Goal: Task Accomplishment & Management: Complete application form

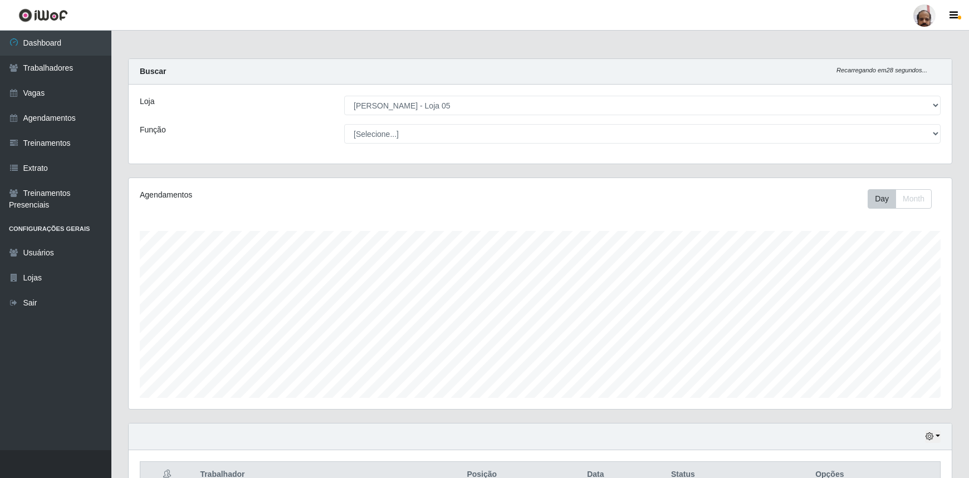
select select "252"
click at [69, 91] on link "Vagas" at bounding box center [55, 93] width 111 height 25
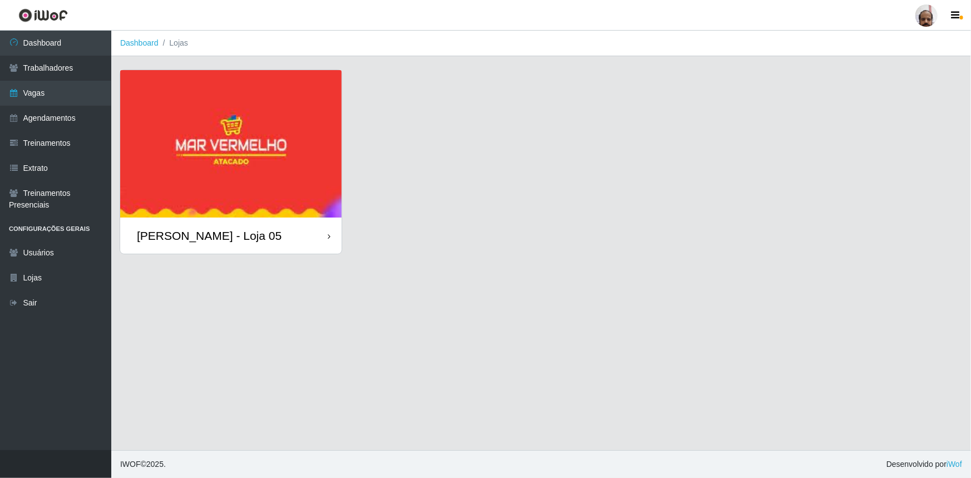
click at [235, 239] on div "[PERSON_NAME] - Loja 05" at bounding box center [209, 236] width 145 height 14
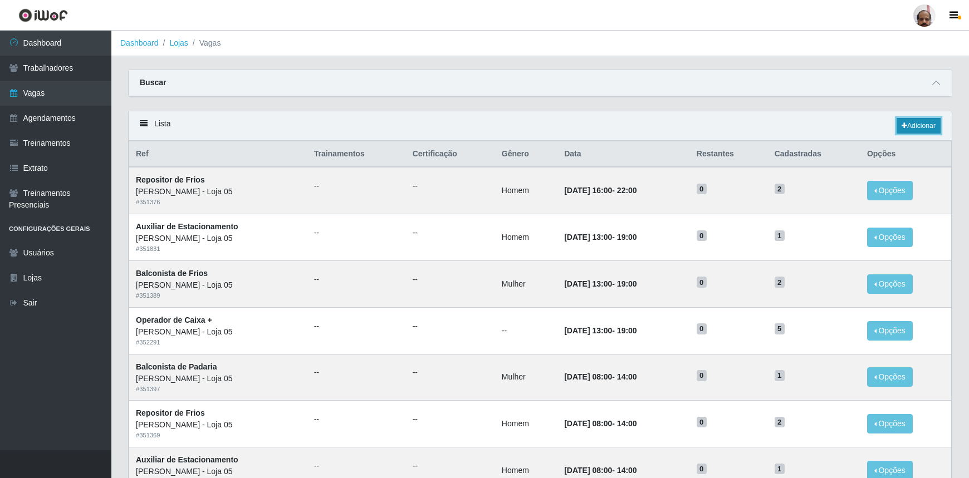
click at [924, 124] on link "Adicionar" at bounding box center [918, 126] width 44 height 16
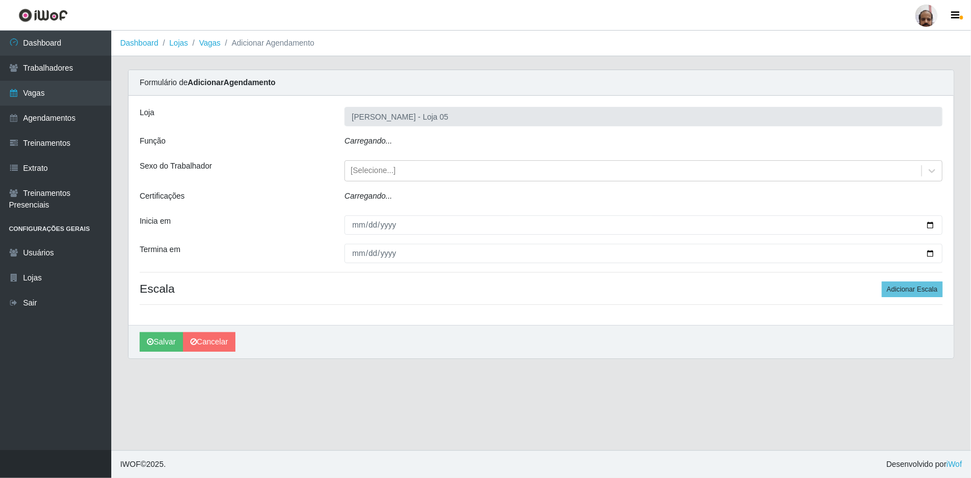
type input "[PERSON_NAME] - Loja 05"
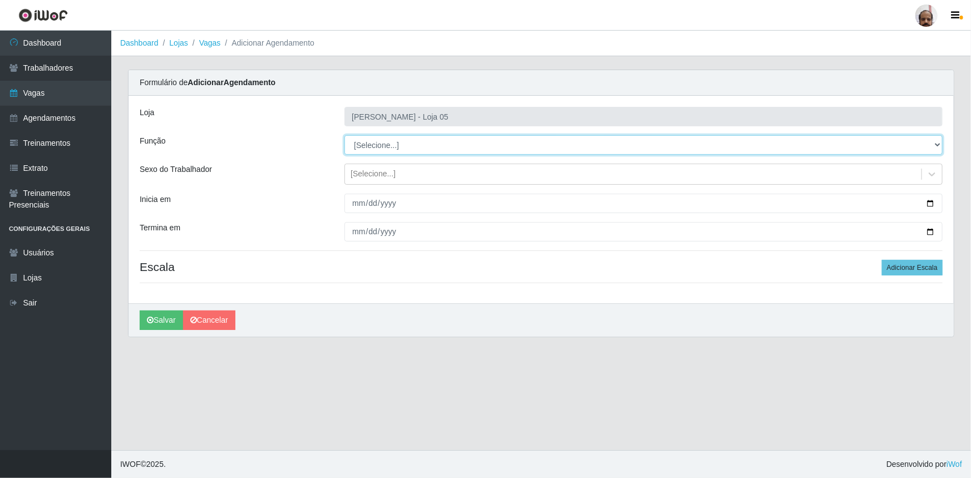
click at [612, 141] on select "[Selecione...] ASG ASG + ASG ++ Auxiliar de Depósito Auxiliar de Depósito + Aux…" at bounding box center [644, 144] width 598 height 19
select select "115"
click at [345, 135] on select "[Selecione...] ASG ASG + ASG ++ Auxiliar de Depósito Auxiliar de Depósito + Aux…" at bounding box center [644, 144] width 598 height 19
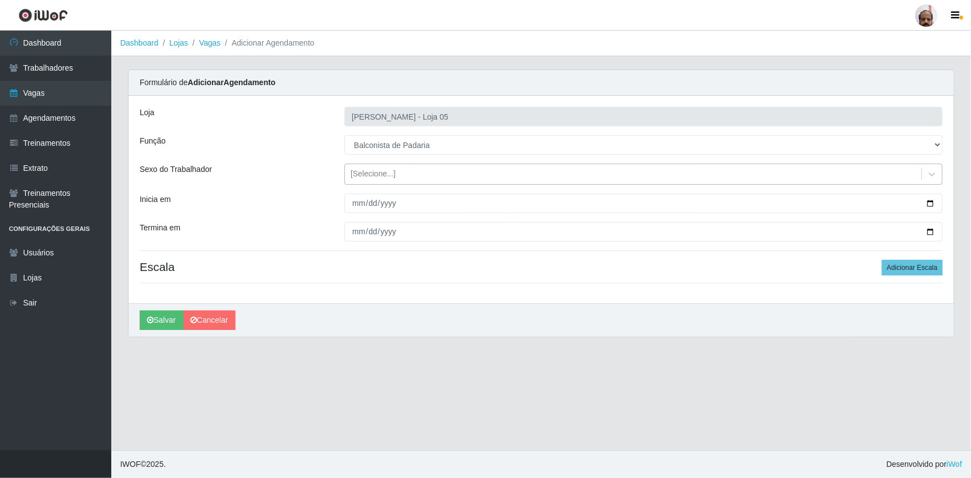
click at [495, 174] on div "[Selecione...]" at bounding box center [633, 174] width 577 height 18
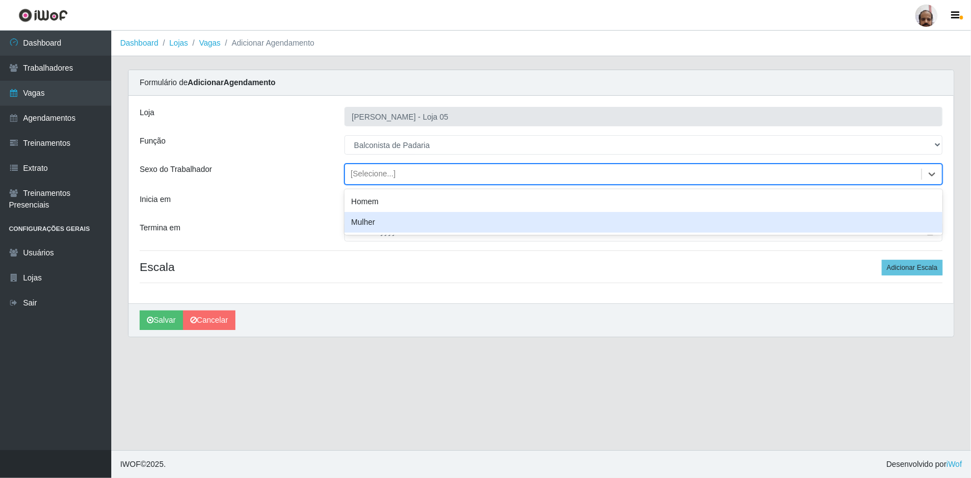
click at [476, 220] on div "Mulher" at bounding box center [644, 222] width 598 height 21
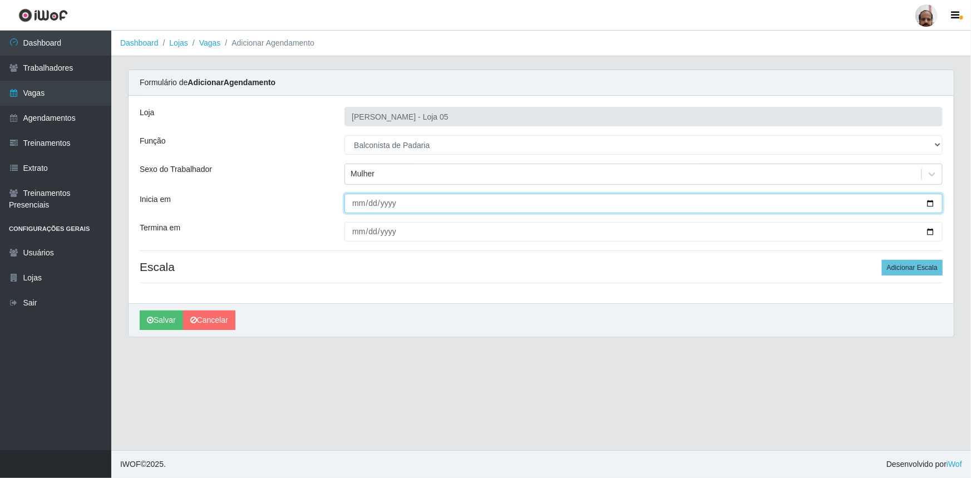
click at [931, 204] on input "Inicia em" at bounding box center [644, 203] width 598 height 19
type input "2025-10-02"
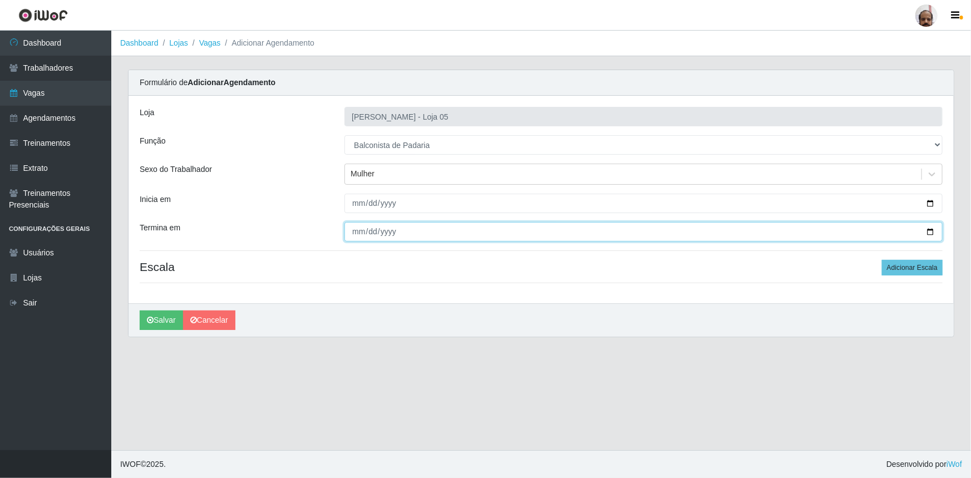
click at [932, 233] on input "Termina em" at bounding box center [644, 231] width 598 height 19
type input "2025-10-02"
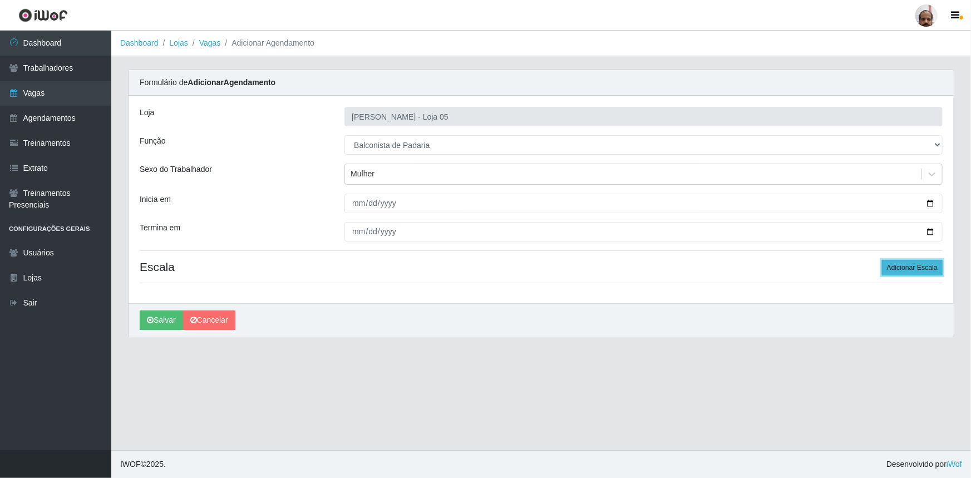
click at [902, 268] on button "Adicionar Escala" at bounding box center [912, 268] width 61 height 16
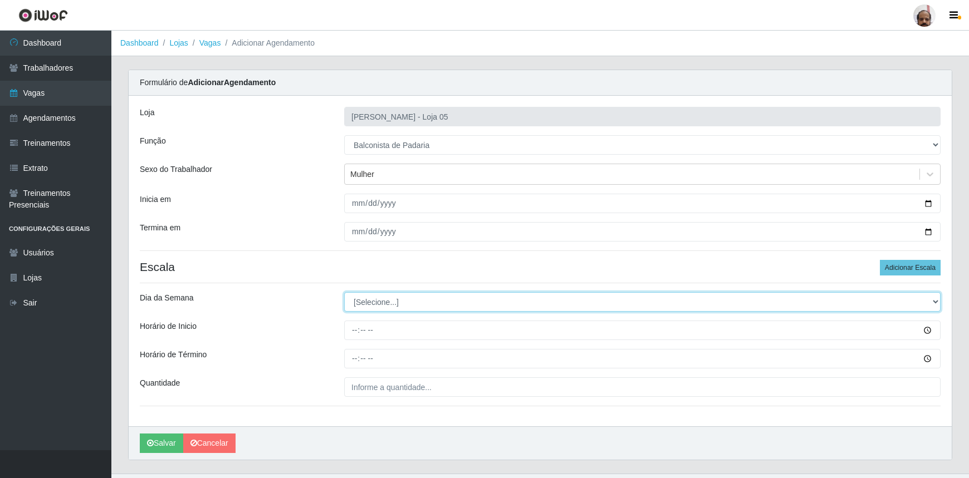
click at [610, 308] on select "[Selecione...] Segunda Terça Quarta Quinta Sexta Sábado Domingo" at bounding box center [642, 301] width 596 height 19
select select "4"
click at [344, 292] on select "[Selecione...] Segunda Terça Quarta Quinta Sexta Sábado Domingo" at bounding box center [642, 301] width 596 height 19
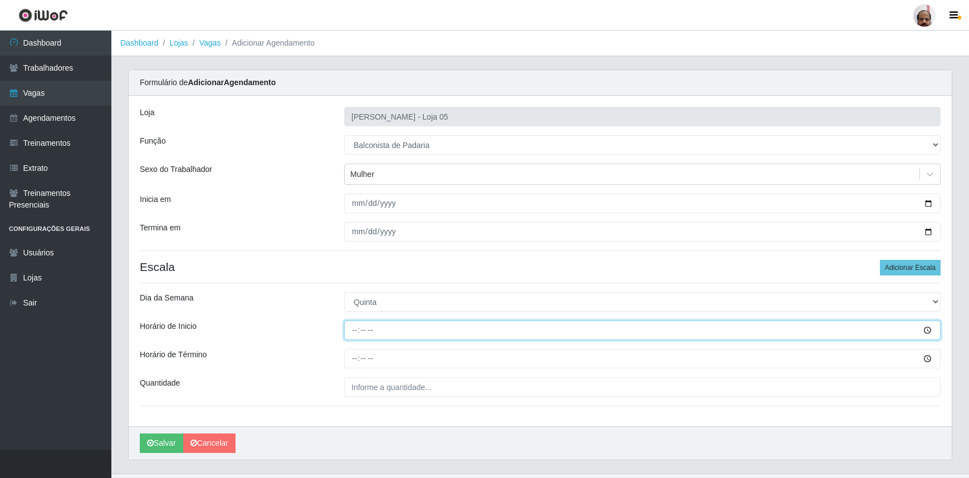
click at [353, 330] on input "Horário de Inicio" at bounding box center [642, 330] width 596 height 19
type input "08:00"
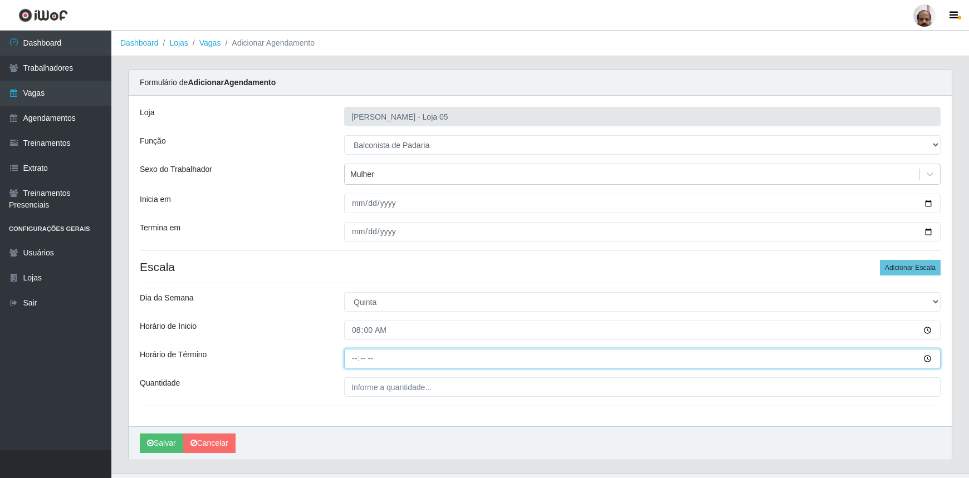
click at [354, 356] on input "Horário de Término" at bounding box center [642, 358] width 596 height 19
type input "14:00"
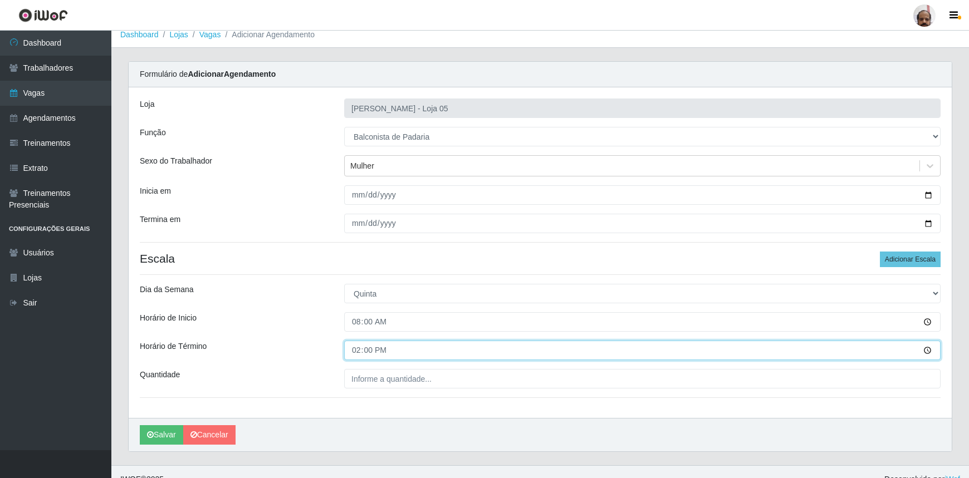
scroll to position [22, 0]
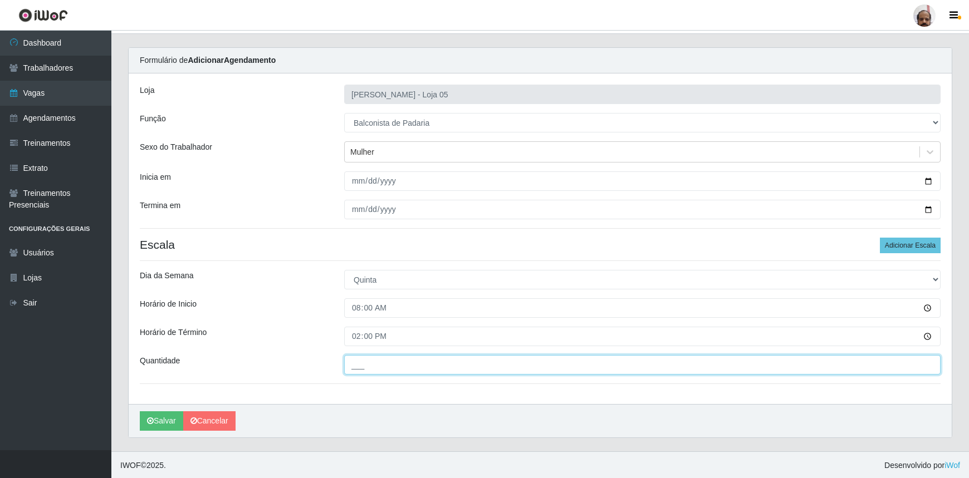
click at [548, 366] on input "___" at bounding box center [642, 364] width 596 height 19
type input "1__"
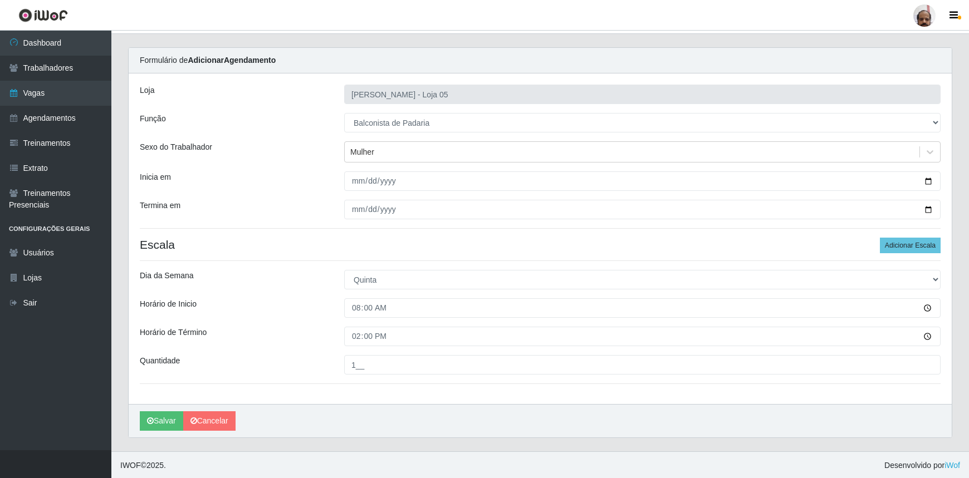
click at [406, 411] on div "Salvar Cancelar" at bounding box center [540, 420] width 823 height 33
click at [153, 418] on icon "submit" at bounding box center [150, 421] width 7 height 8
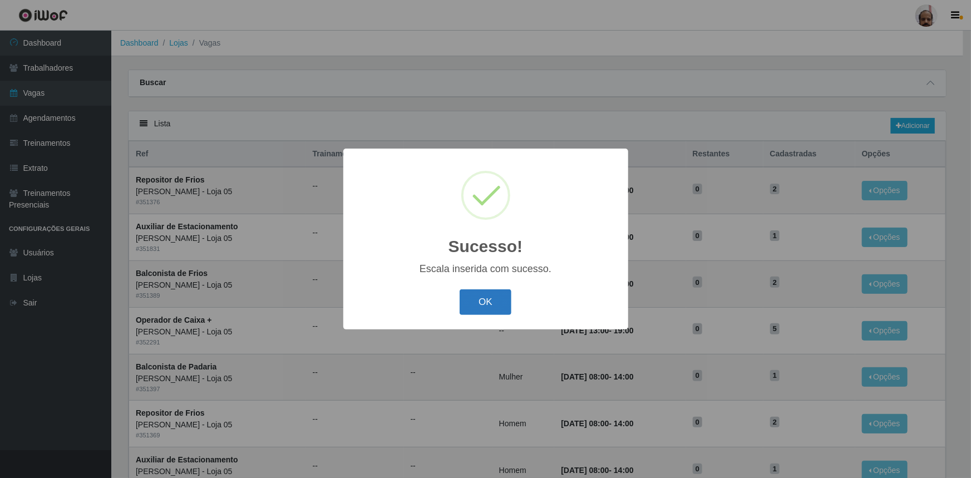
click at [494, 305] on button "OK" at bounding box center [486, 302] width 52 height 26
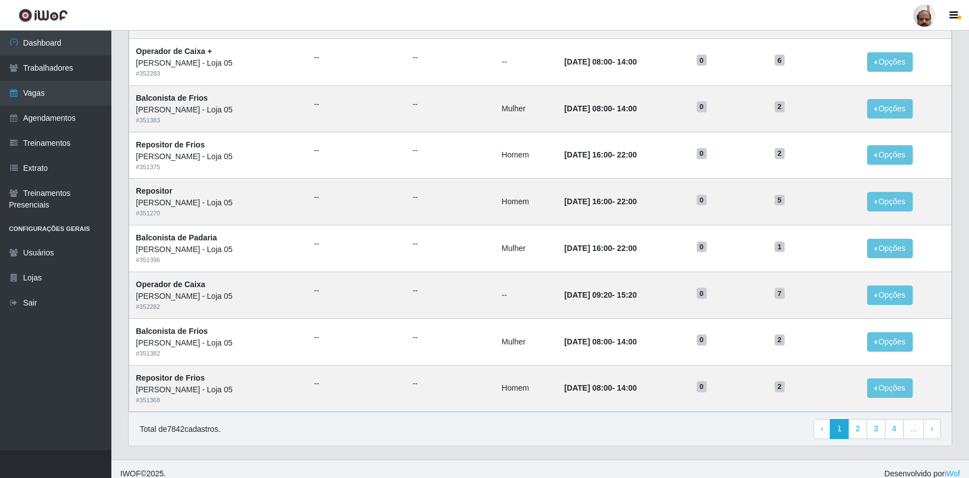
scroll to position [463, 0]
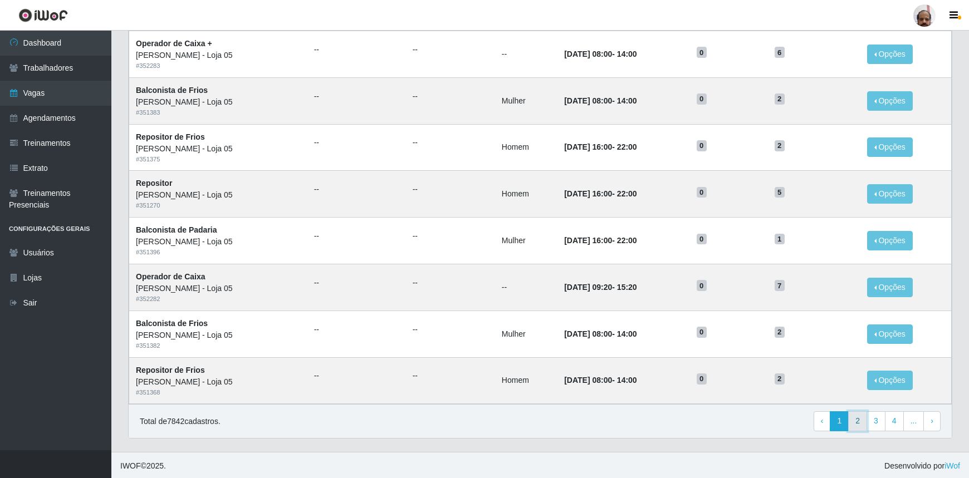
click at [862, 420] on link "2" at bounding box center [857, 421] width 19 height 20
click at [860, 420] on link "3" at bounding box center [857, 421] width 19 height 20
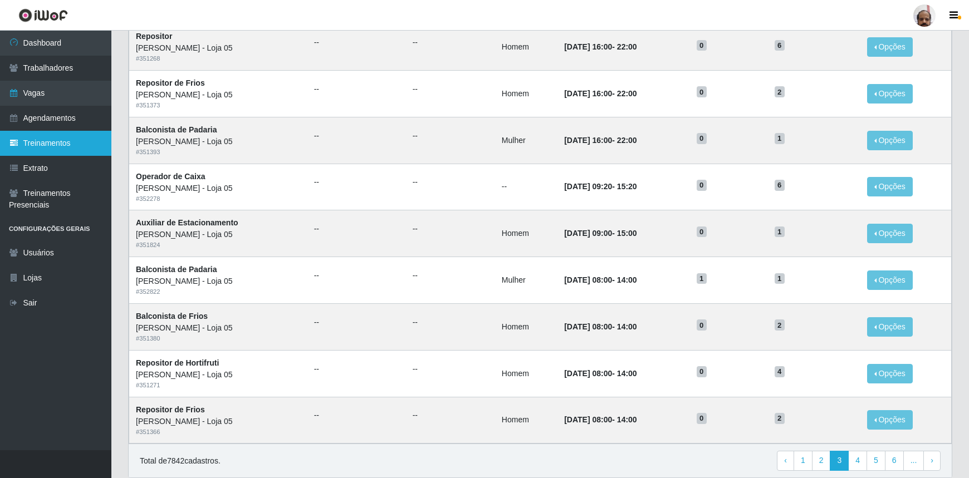
scroll to position [362, 0]
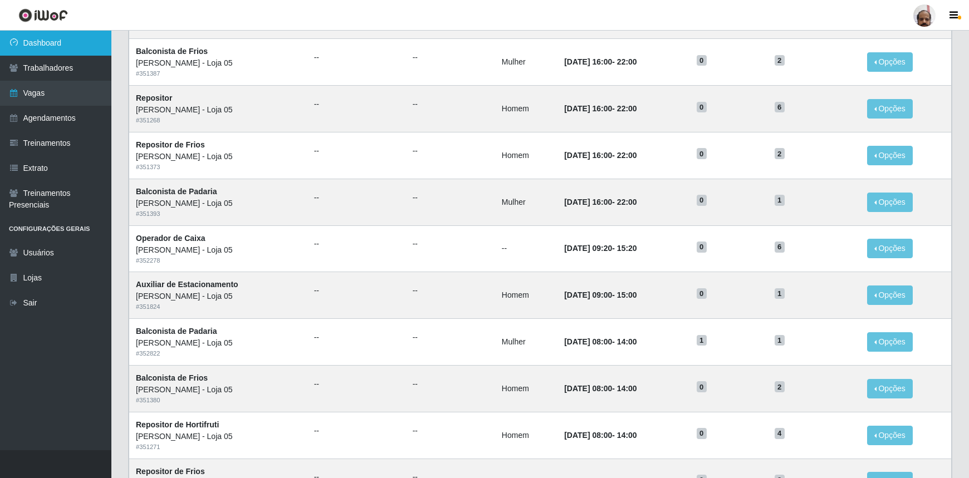
click at [46, 38] on link "Dashboard" at bounding box center [55, 43] width 111 height 25
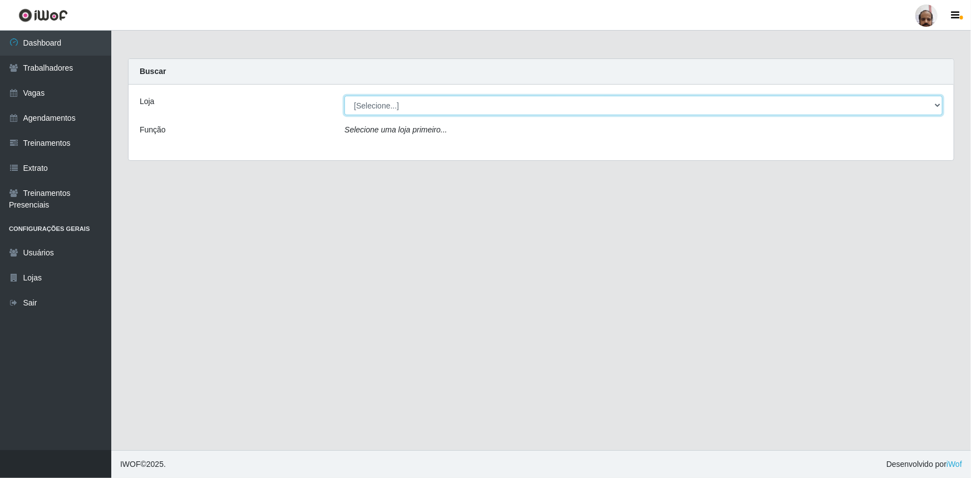
click at [469, 111] on select "[Selecione...] Mar Vermelho - Loja 05" at bounding box center [644, 105] width 598 height 19
select select "252"
click at [345, 96] on select "[Selecione...] Mar Vermelho - Loja 05" at bounding box center [644, 105] width 598 height 19
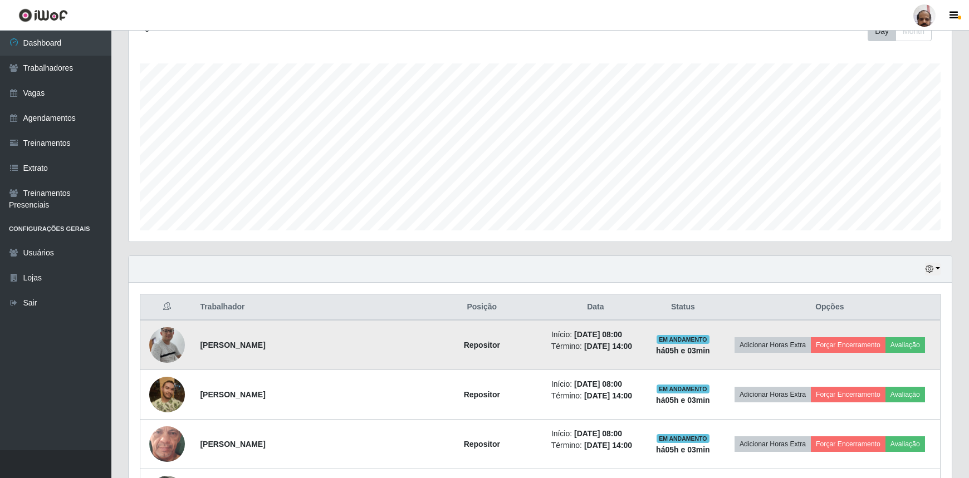
scroll to position [202, 0]
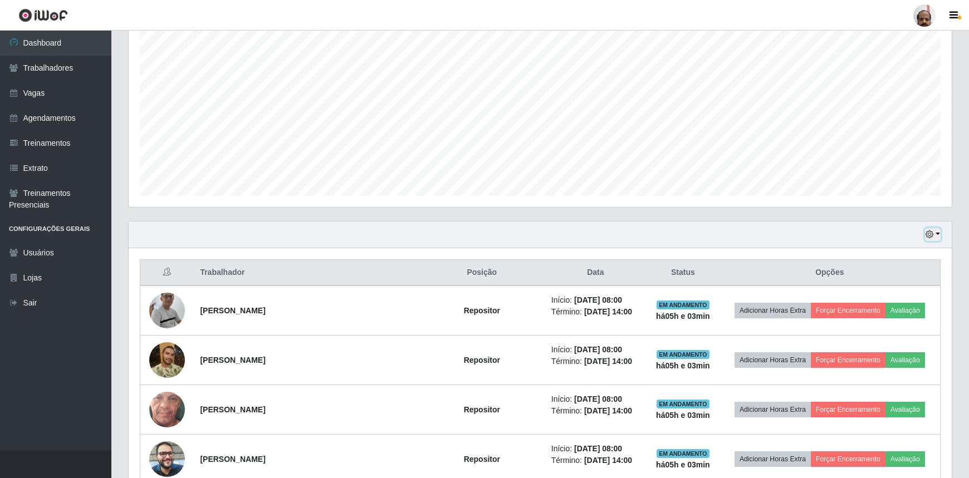
click at [937, 234] on button "button" at bounding box center [933, 234] width 16 height 13
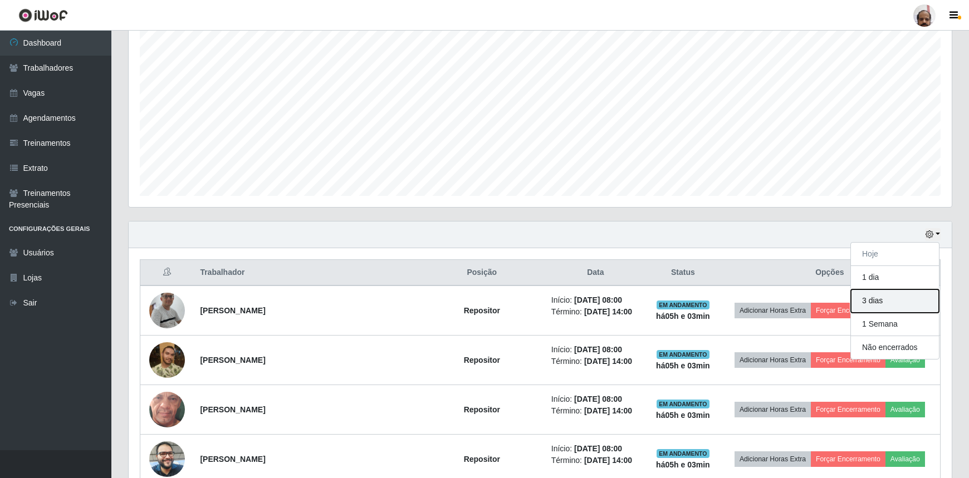
click at [917, 297] on button "3 dias" at bounding box center [895, 300] width 88 height 23
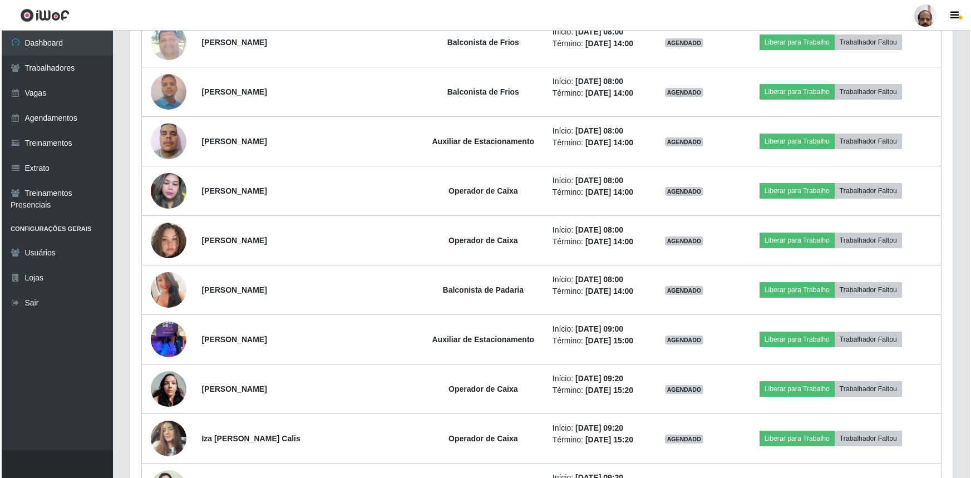
scroll to position [5173, 0]
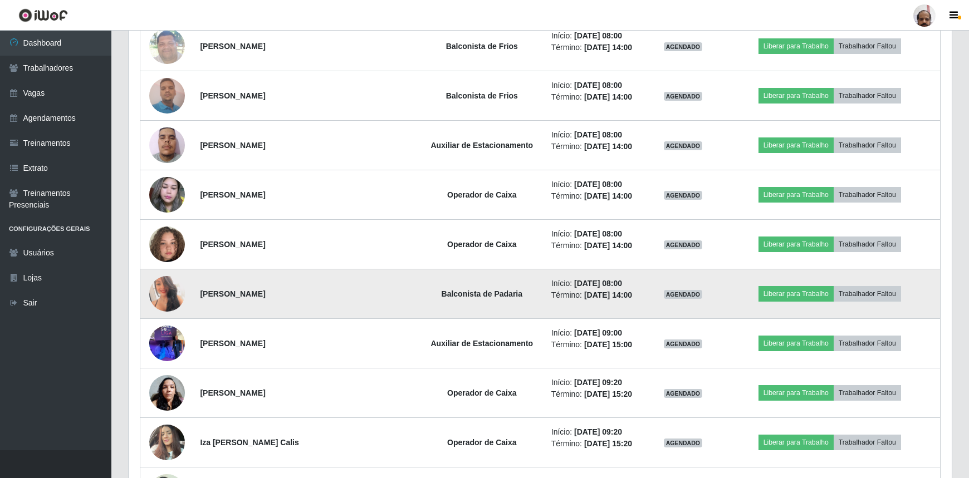
click at [160, 289] on img at bounding box center [167, 294] width 36 height 50
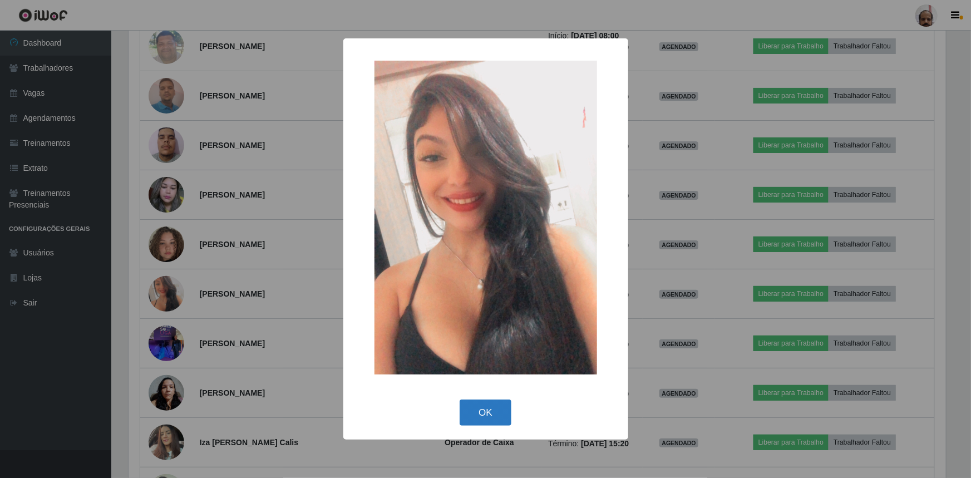
click at [472, 406] on button "OK" at bounding box center [486, 413] width 52 height 26
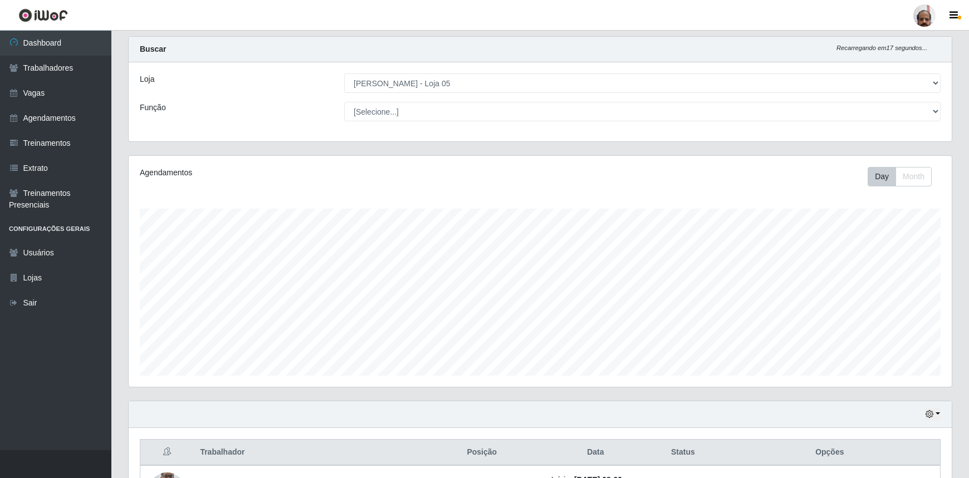
scroll to position [0, 0]
